Goal: Check status: Check status

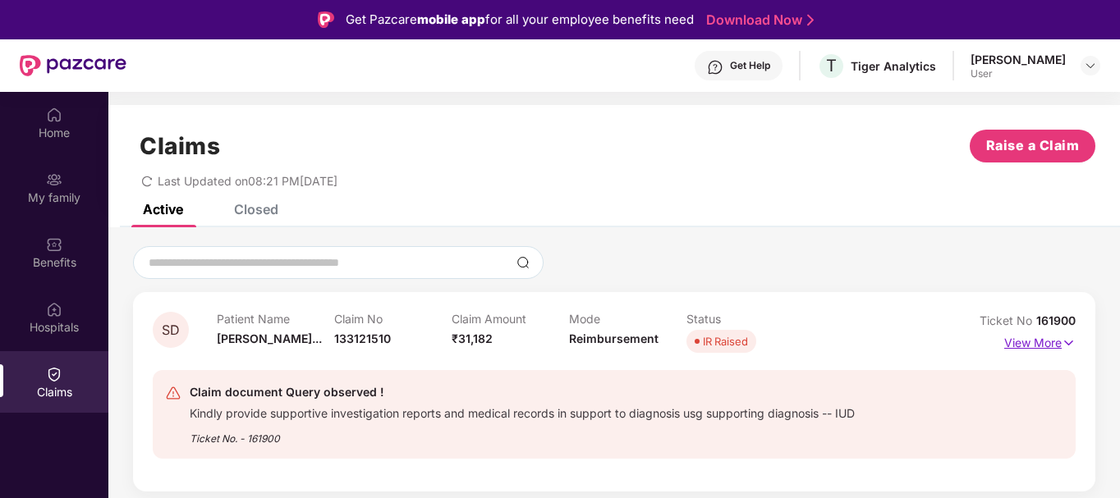
click at [1043, 348] on p "View More" at bounding box center [1039, 341] width 71 height 22
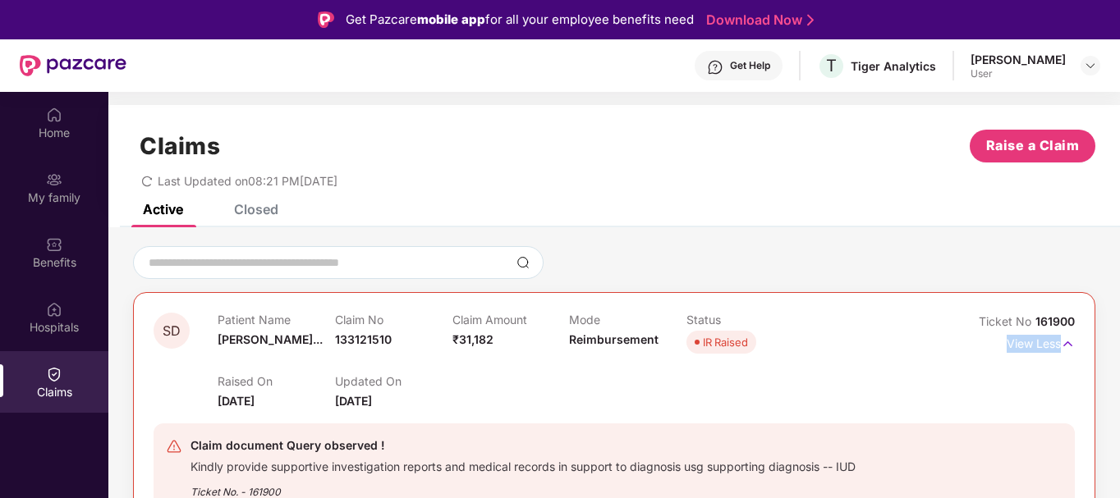
drag, startPoint x: 1118, startPoint y: 311, endPoint x: 1121, endPoint y: 339, distance: 28.1
click at [1119, 339] on html "Get Pazcare mobile app for all your employee benefits need Download Now Get Hel…" at bounding box center [560, 249] width 1120 height 498
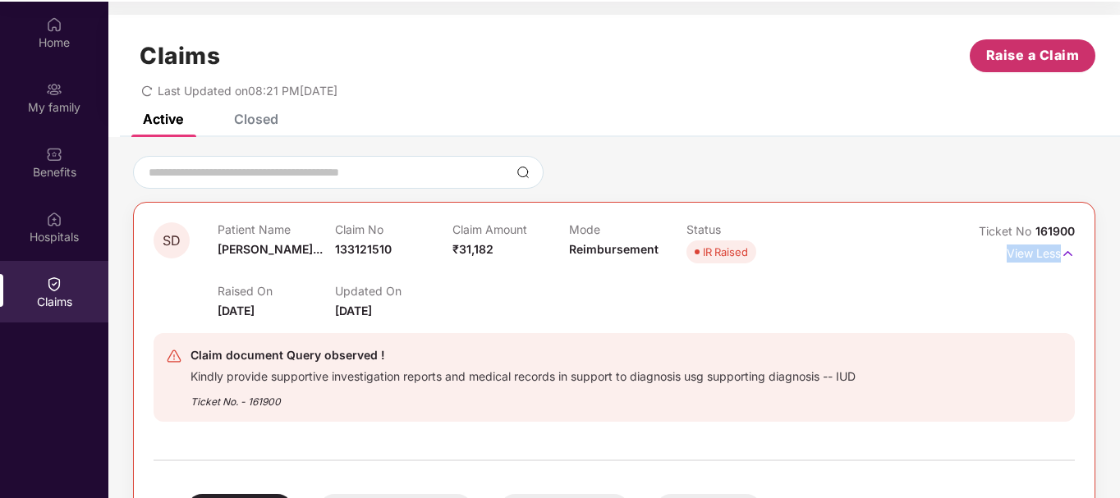
click at [1013, 42] on button "Raise a Claim" at bounding box center [1033, 55] width 126 height 33
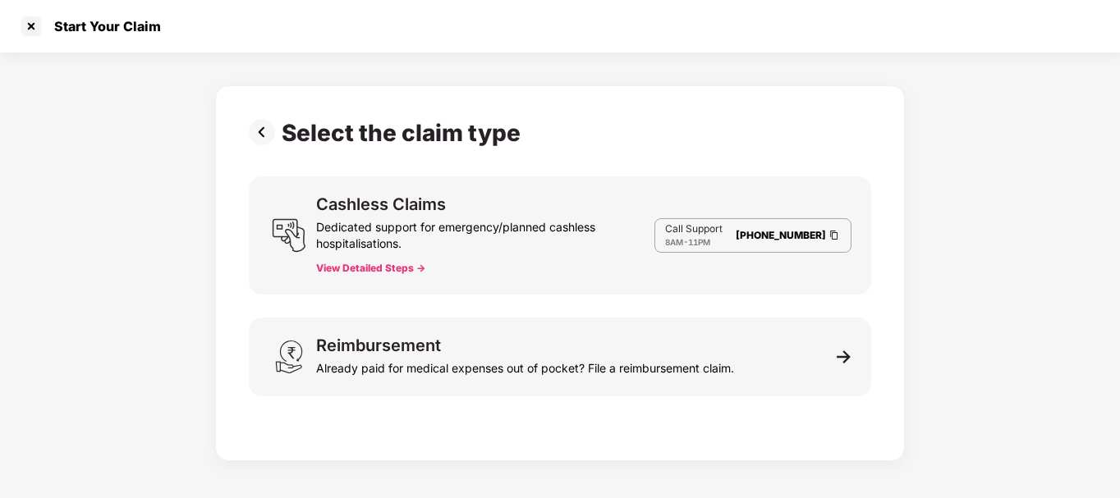
scroll to position [38, 0]
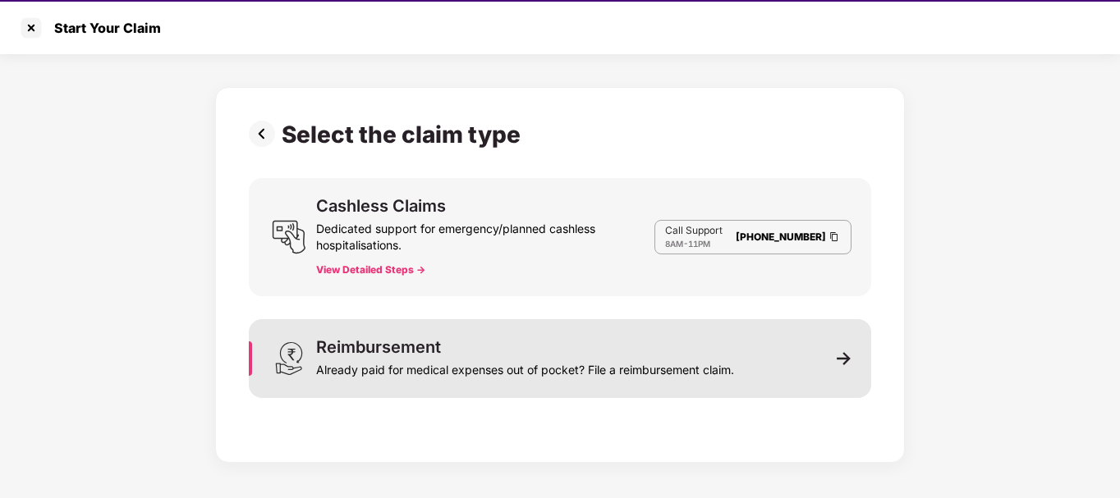
click at [843, 362] on img at bounding box center [844, 358] width 15 height 15
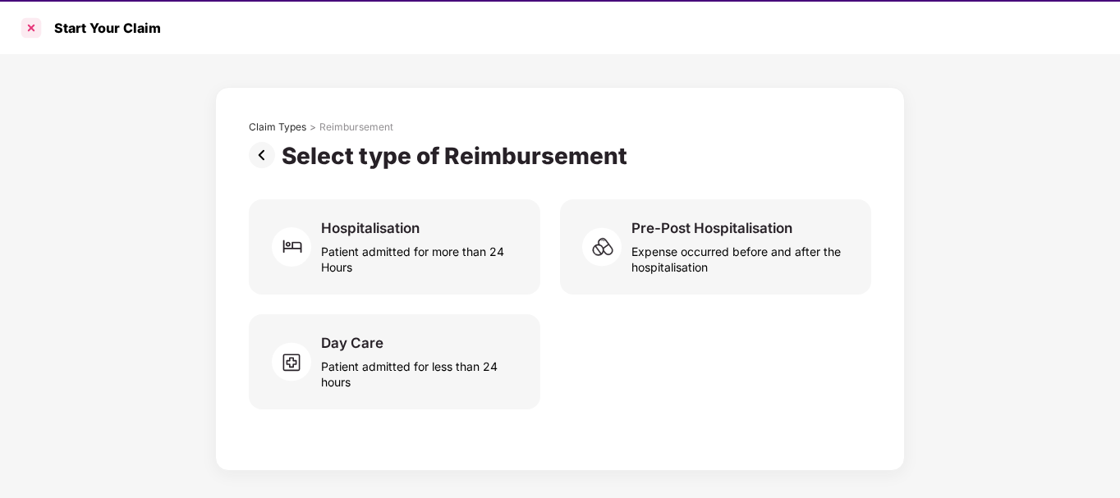
click at [30, 30] on div at bounding box center [31, 28] width 26 height 26
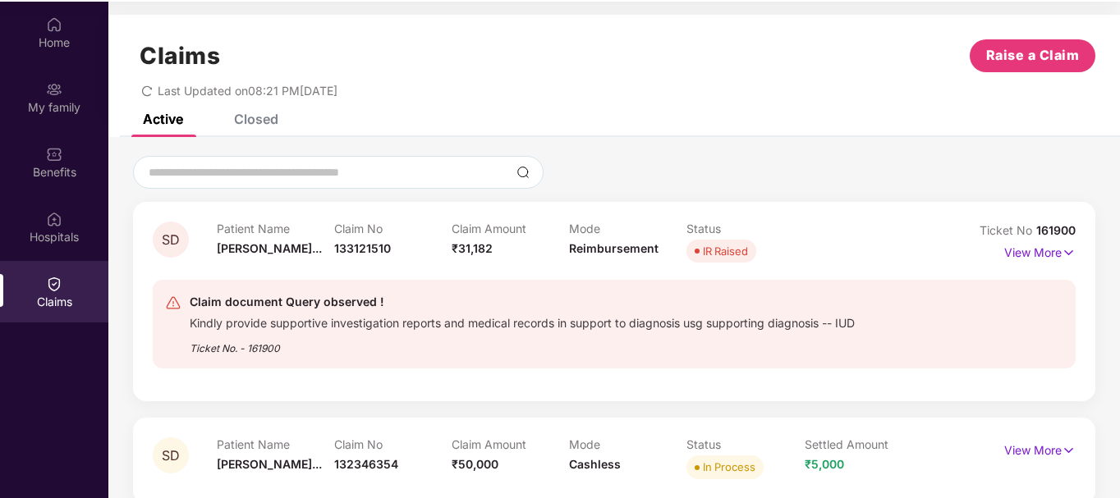
scroll to position [92, 0]
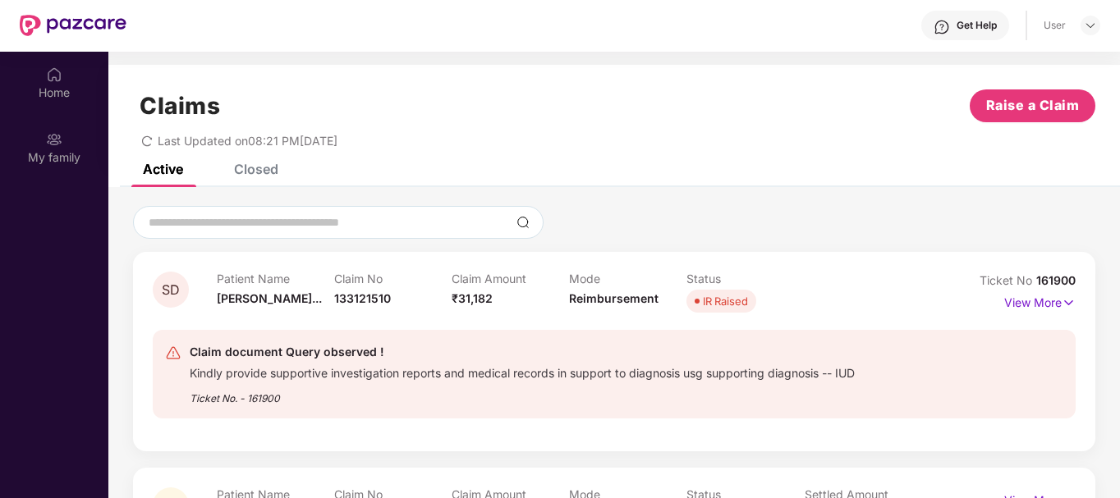
scroll to position [92, 0]
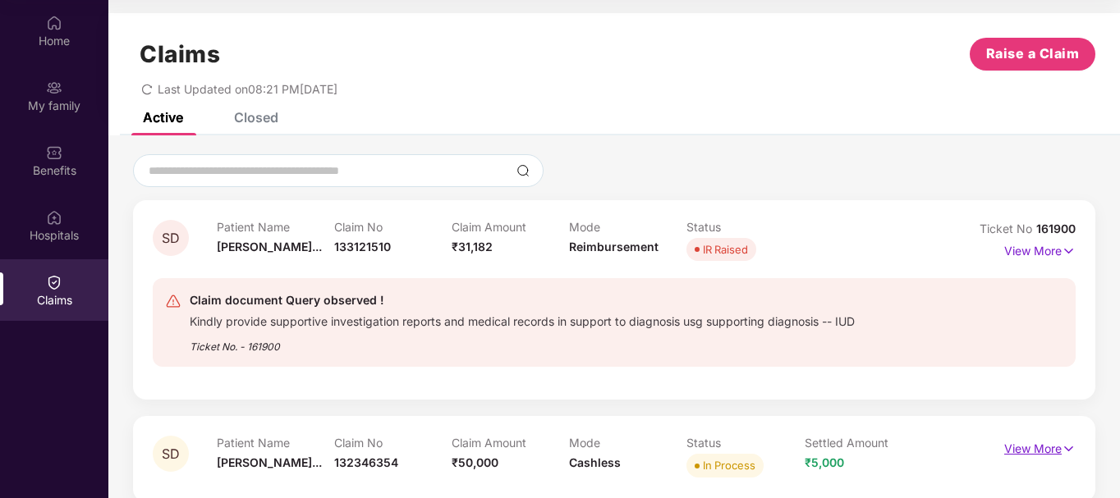
click at [1011, 445] on p "View More" at bounding box center [1039, 447] width 71 height 22
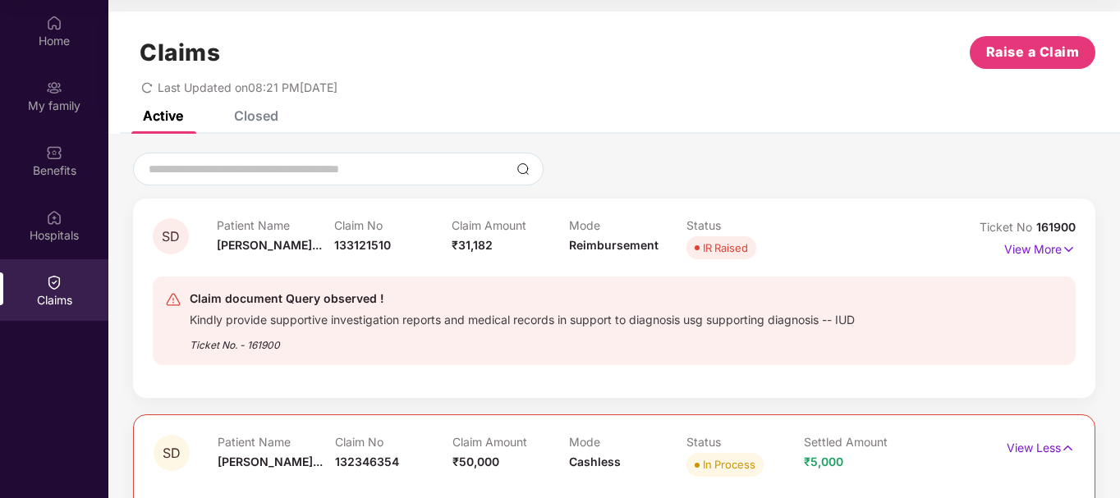
scroll to position [3, 0]
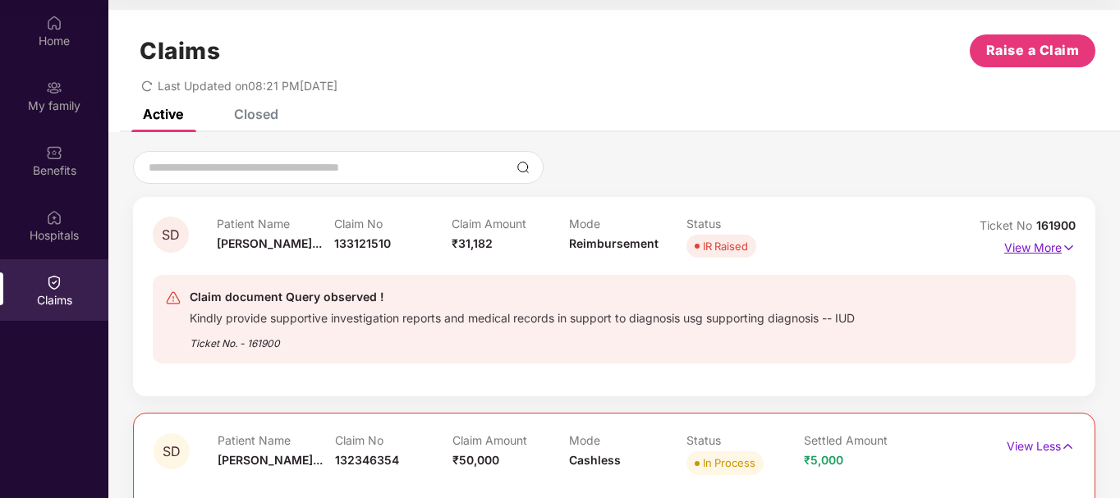
click at [1054, 240] on p "View More" at bounding box center [1039, 246] width 71 height 22
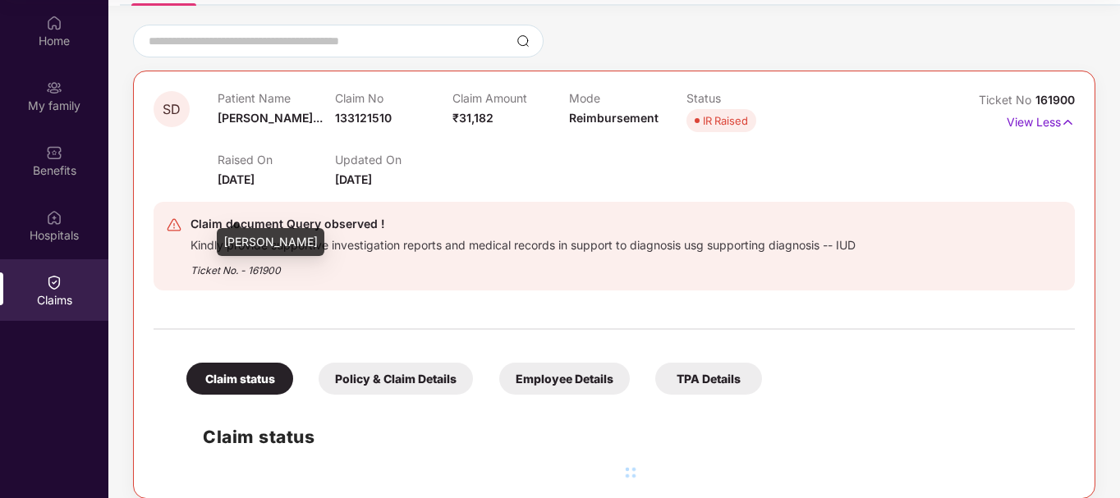
scroll to position [141, 0]
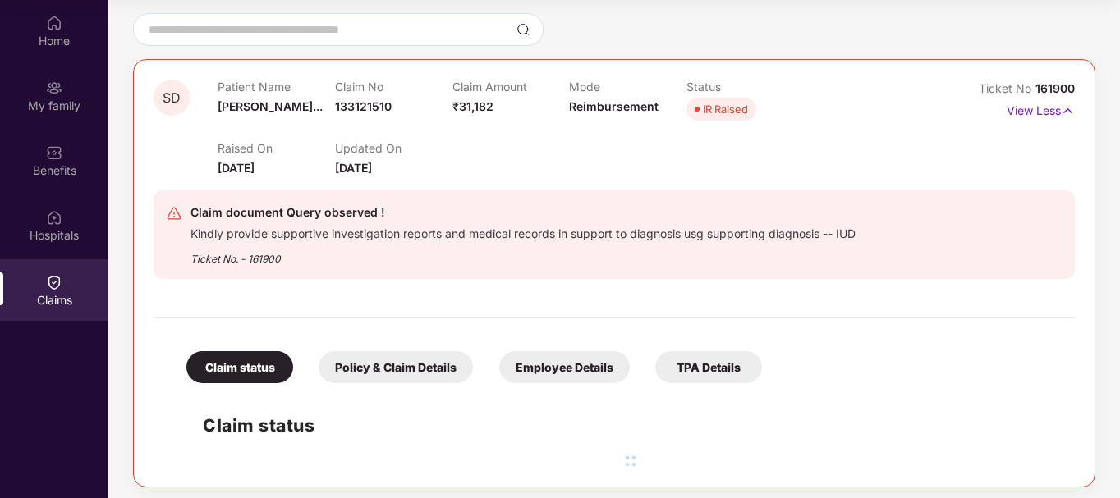
click at [416, 361] on div "Policy & Claim Details" at bounding box center [396, 367] width 154 height 32
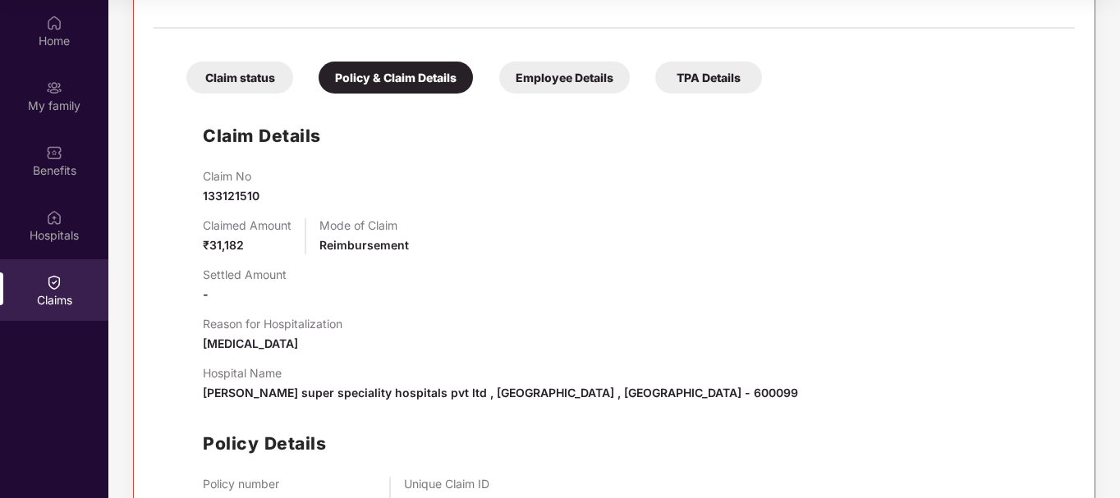
scroll to position [430, 0]
click at [572, 68] on div "Employee Details" at bounding box center [564, 78] width 131 height 32
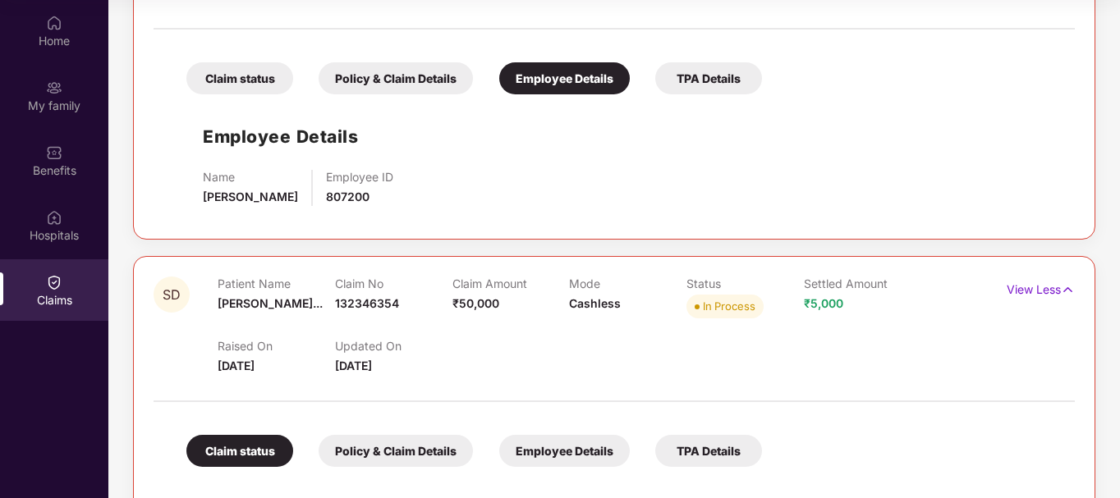
click at [711, 79] on div "TPA Details" at bounding box center [708, 78] width 107 height 32
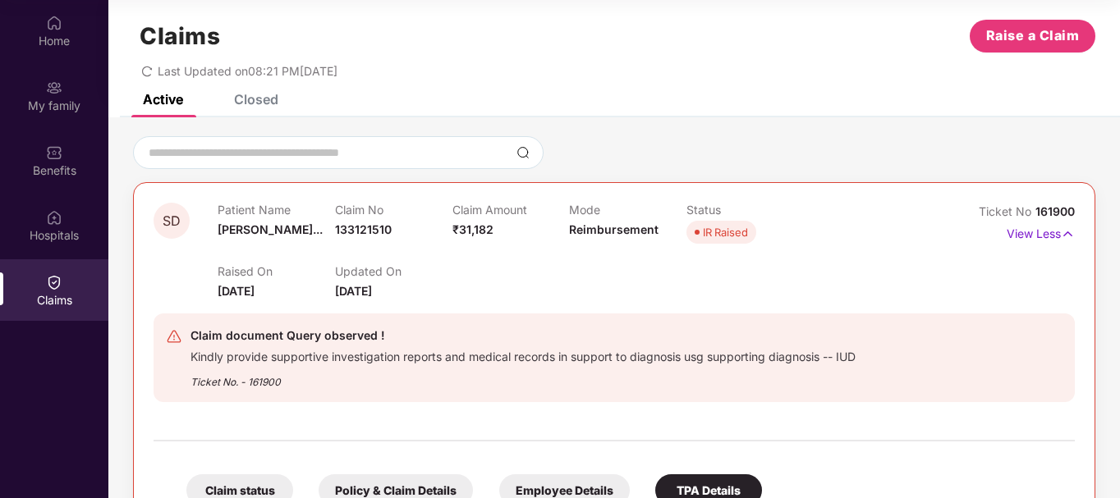
scroll to position [17, 0]
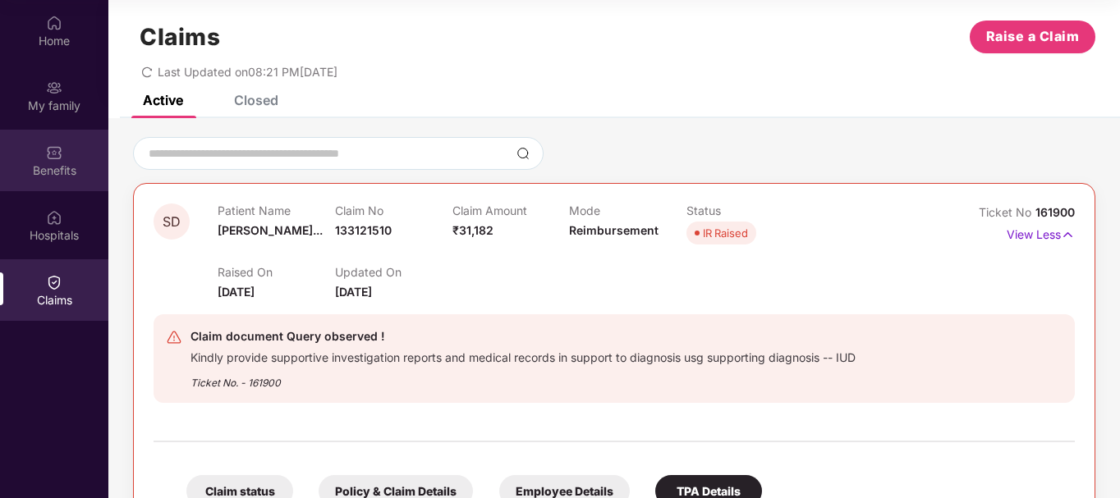
click at [66, 154] on div "Benefits" at bounding box center [54, 161] width 108 height 62
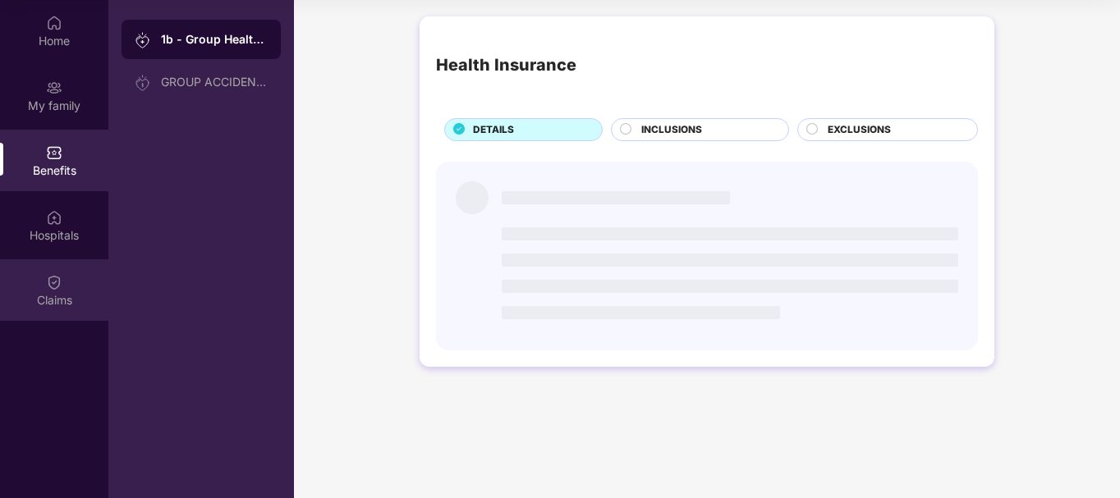
click at [81, 288] on div "Claims" at bounding box center [54, 291] width 108 height 62
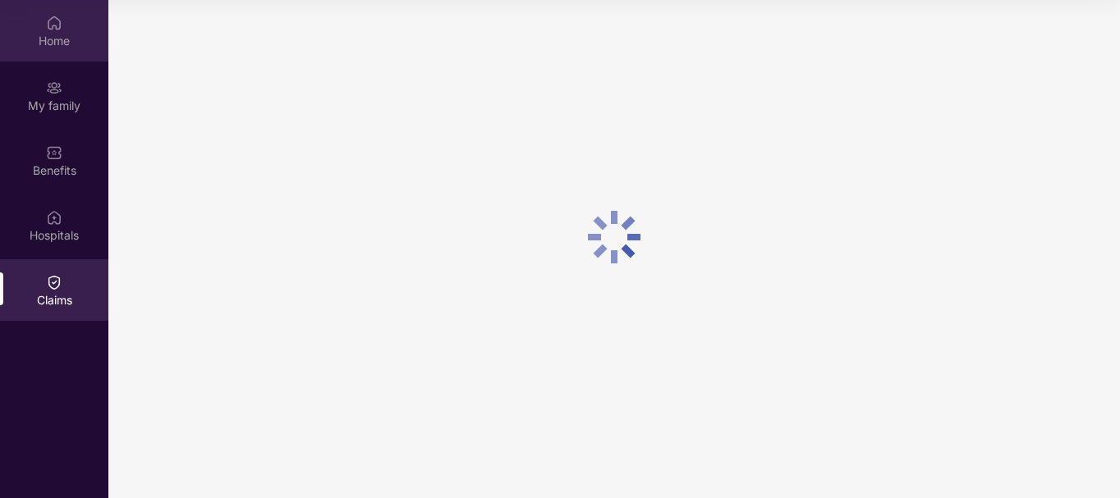
click at [48, 27] on img at bounding box center [54, 23] width 16 height 16
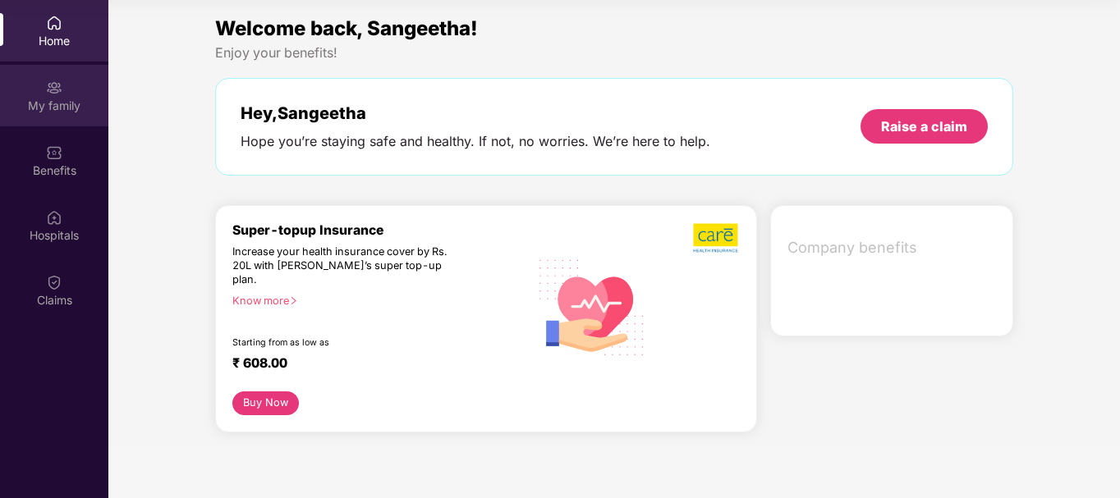
click at [60, 98] on div "My family" at bounding box center [54, 106] width 108 height 16
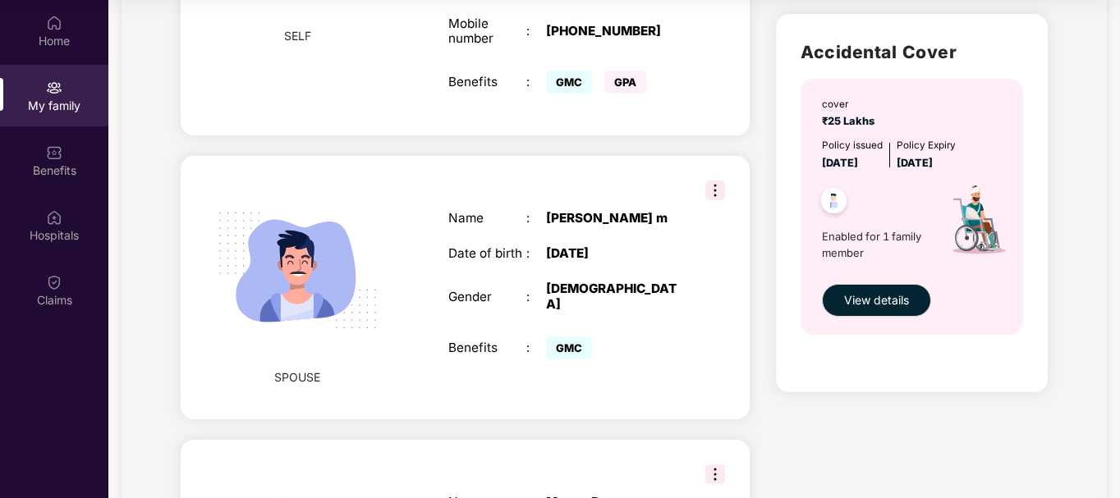
scroll to position [501, 0]
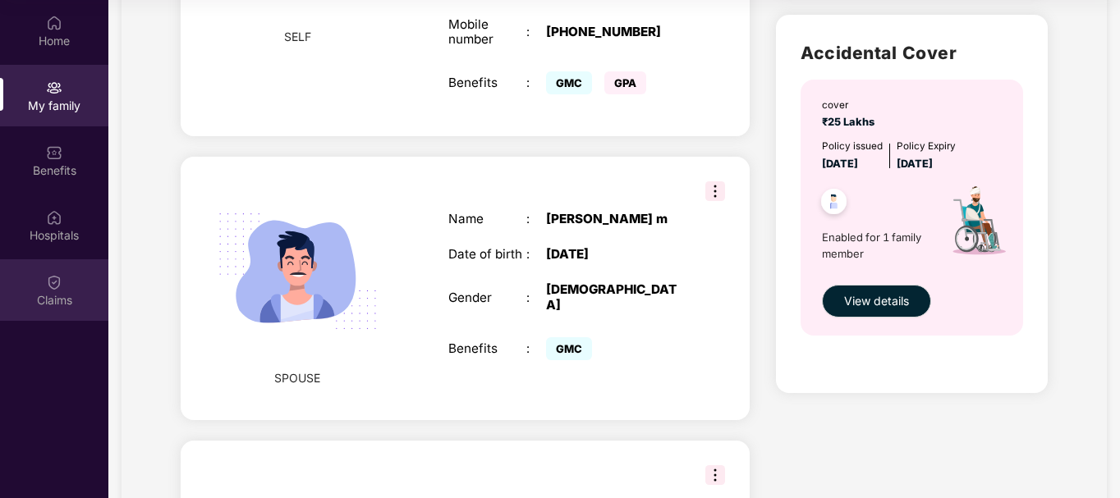
click at [53, 274] on img at bounding box center [54, 282] width 16 height 16
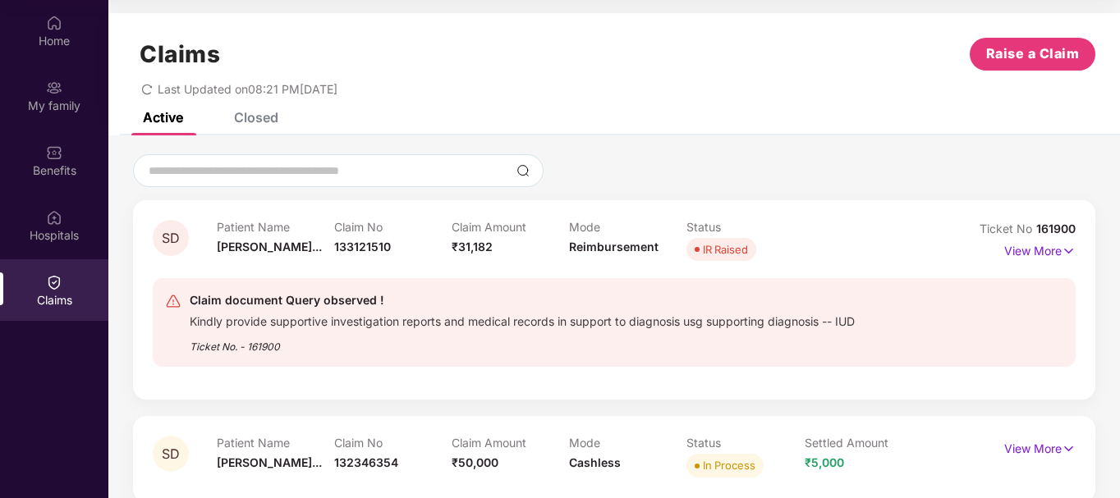
click at [255, 101] on div "Claims Raise a Claim Last Updated on 08:21 PM, 05 Aug 2025" at bounding box center [614, 62] width 1012 height 99
click at [252, 124] on div "Closed" at bounding box center [256, 117] width 44 height 16
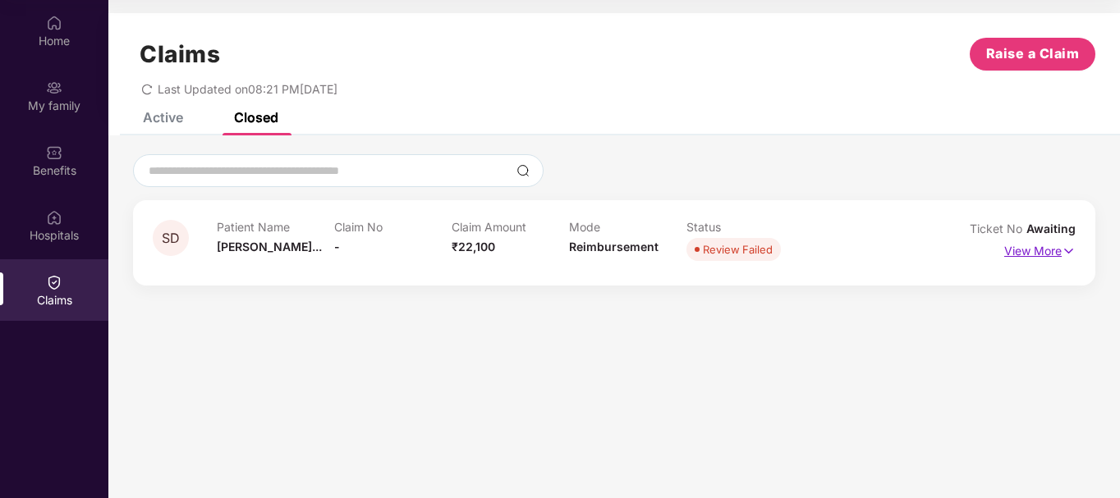
click at [1061, 248] on p "View More" at bounding box center [1039, 249] width 71 height 22
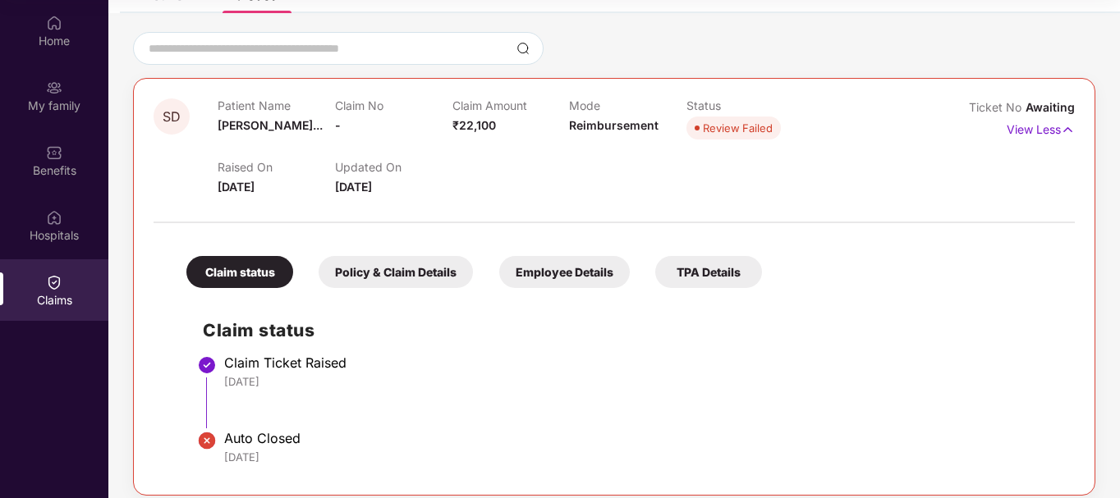
scroll to position [131, 0]
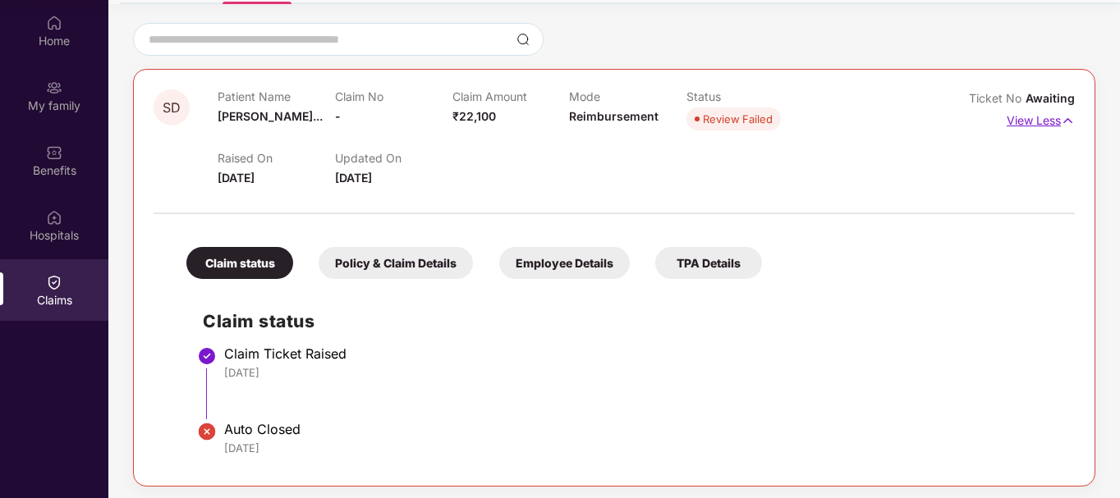
click at [1059, 120] on p "View Less" at bounding box center [1041, 119] width 68 height 22
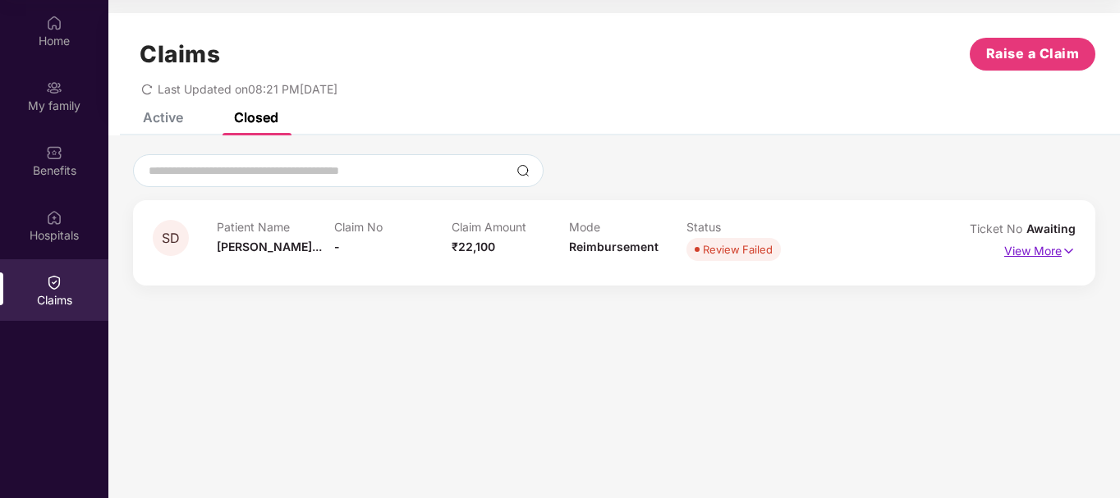
scroll to position [0, 0]
click at [169, 122] on div "Active" at bounding box center [163, 117] width 40 height 16
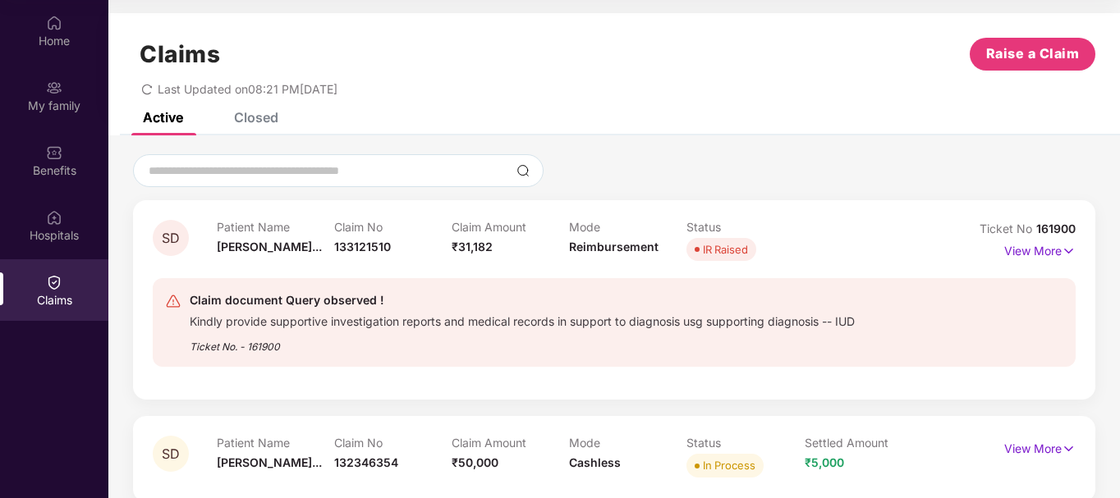
click at [735, 255] on div "IR Raised" at bounding box center [725, 249] width 45 height 16
click at [1051, 250] on p "View More" at bounding box center [1039, 249] width 71 height 22
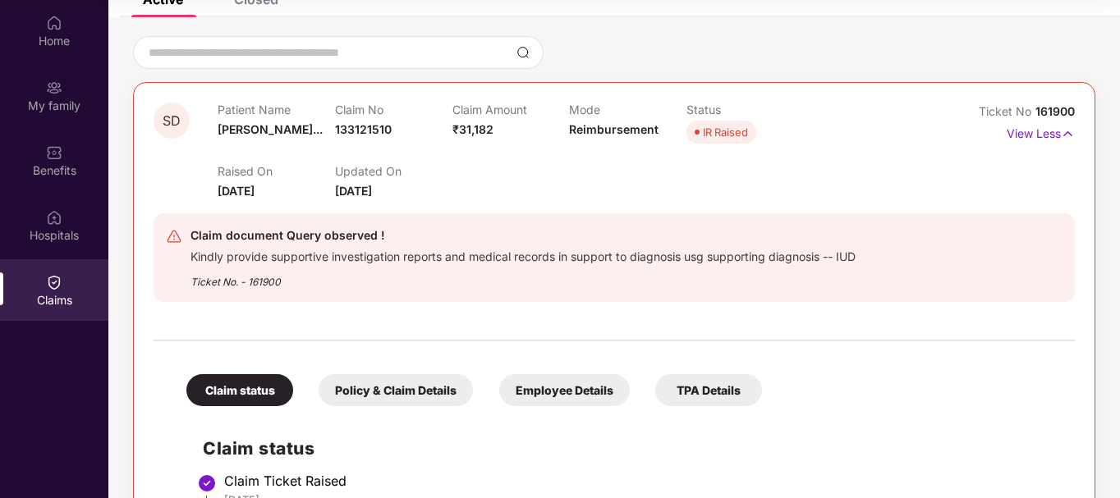
scroll to position [115, 0]
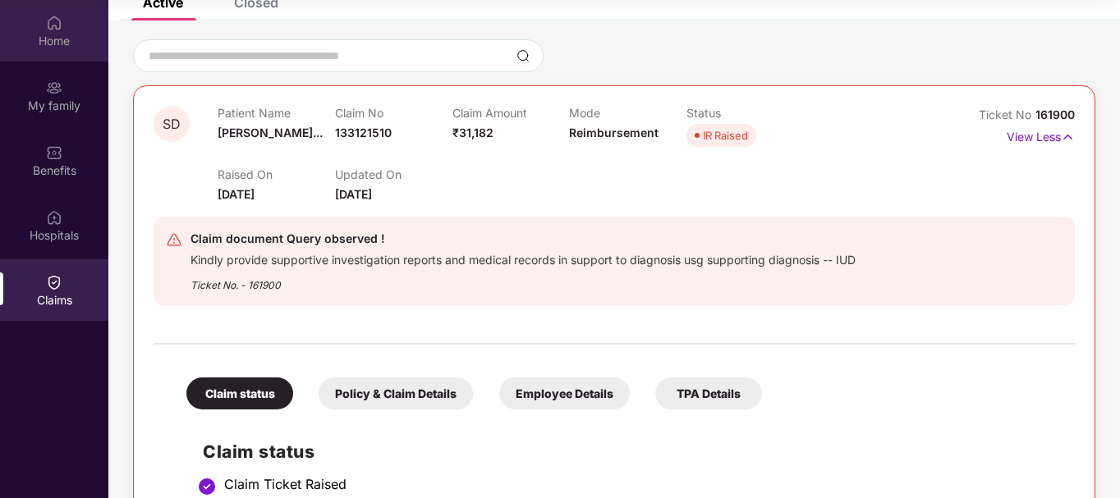
click at [62, 27] on img at bounding box center [54, 23] width 16 height 16
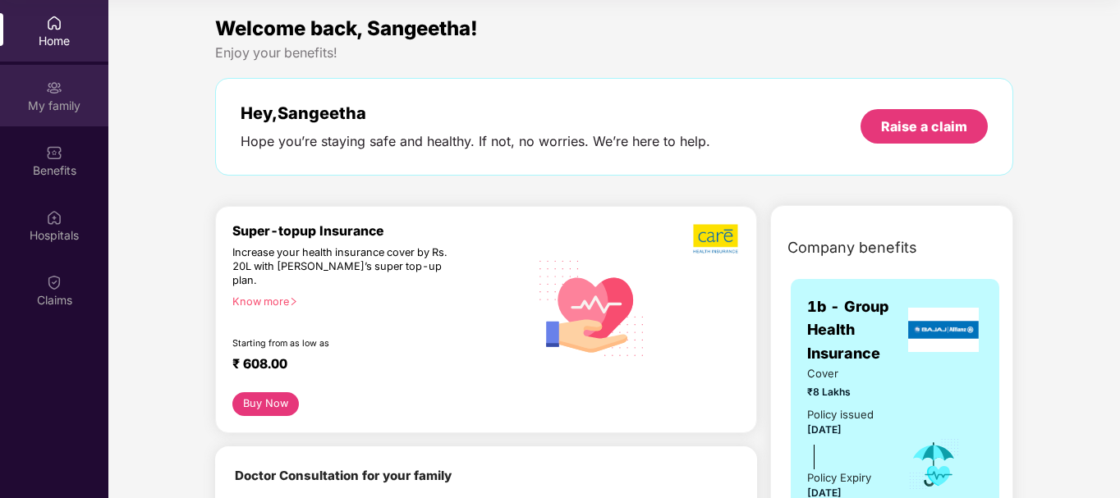
click at [56, 90] on img at bounding box center [54, 88] width 16 height 16
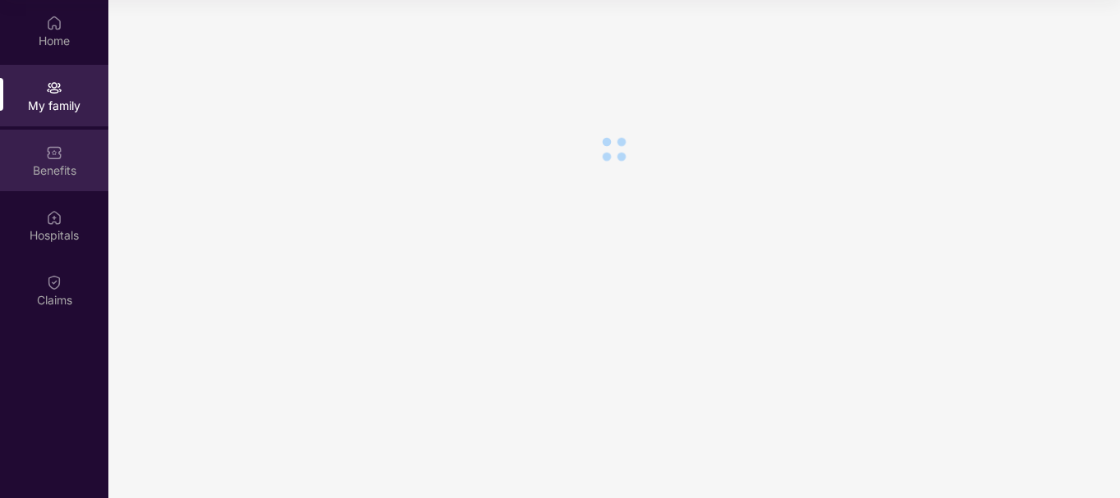
click at [63, 178] on div "Benefits" at bounding box center [54, 171] width 108 height 16
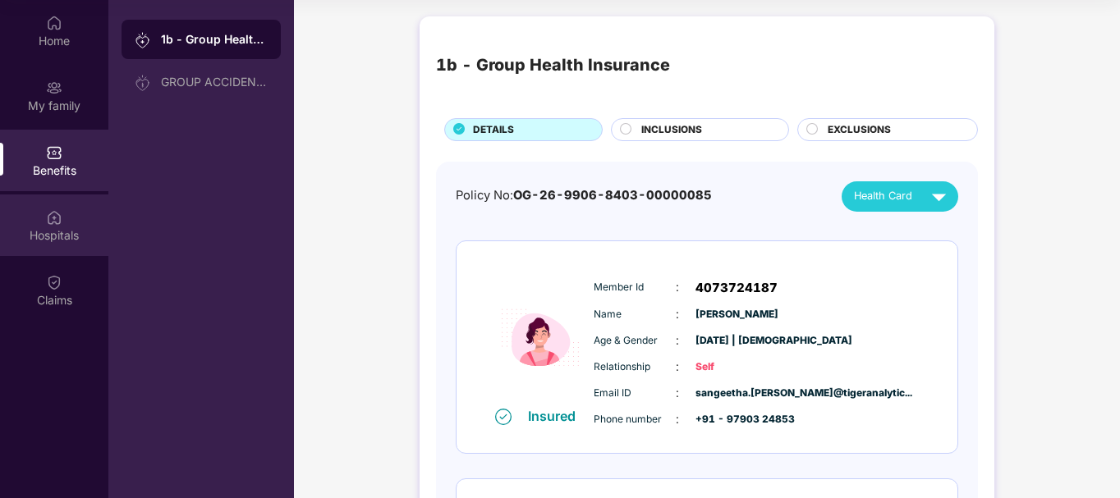
click at [70, 226] on div "Hospitals" at bounding box center [54, 226] width 108 height 62
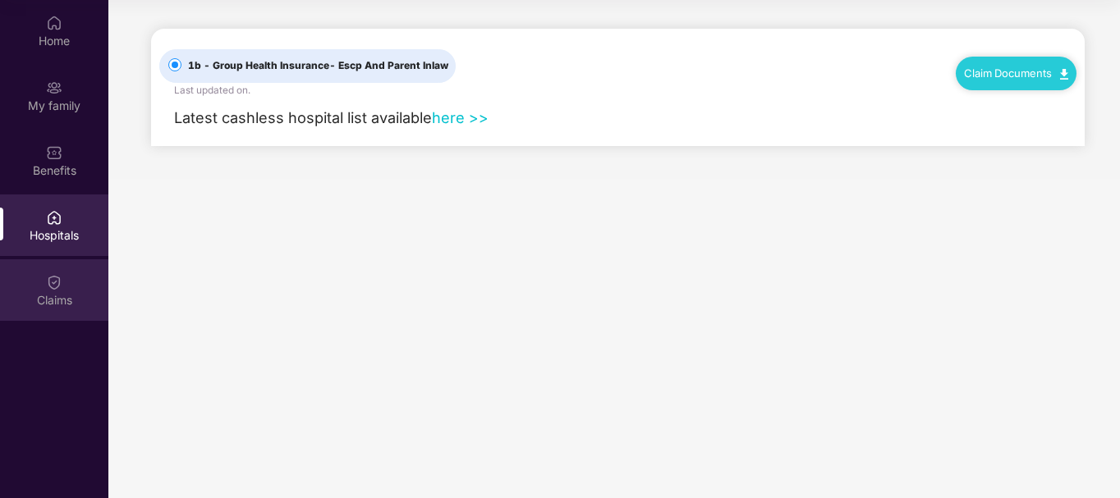
click at [51, 293] on div "Claims" at bounding box center [54, 300] width 108 height 16
